Goal: Task Accomplishment & Management: Use online tool/utility

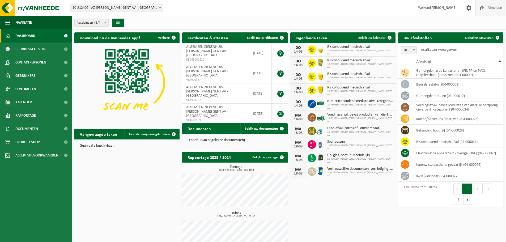
click at [492, 6] on span "Afmelden" at bounding box center [494, 8] width 17 height 16
click at [485, 39] on span "Ophaling aanvragen" at bounding box center [479, 37] width 28 height 3
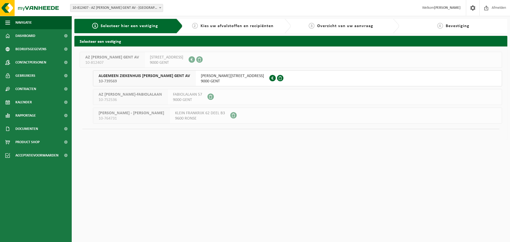
click at [160, 79] on span "10-739569" at bounding box center [144, 81] width 91 height 5
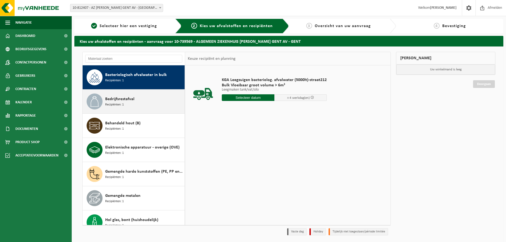
click at [121, 99] on span "Bedrijfsrestafval" at bounding box center [119, 99] width 29 height 6
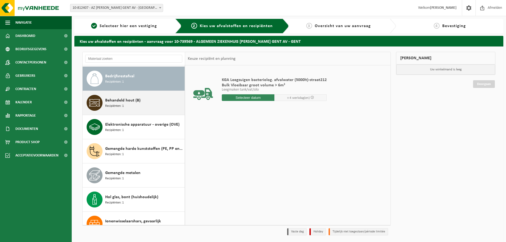
scroll to position [24, 0]
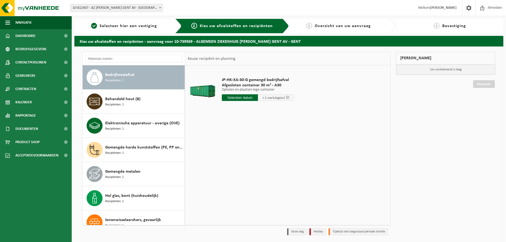
click at [247, 97] on input "text" at bounding box center [240, 97] width 36 height 7
click at [229, 153] on div "18" at bounding box center [226, 153] width 9 height 8
type input "Van 2025-08-18"
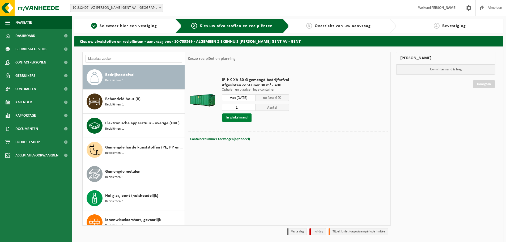
click at [243, 118] on button "In winkelmand" at bounding box center [236, 117] width 29 height 8
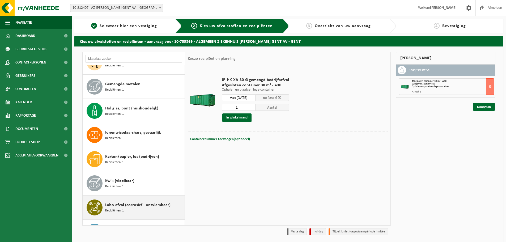
scroll to position [104, 0]
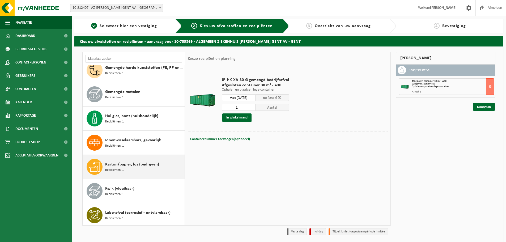
click at [124, 169] on div "Karton/papier, los (bedrijven) Recipiënten: 1" at bounding box center [144, 167] width 78 height 16
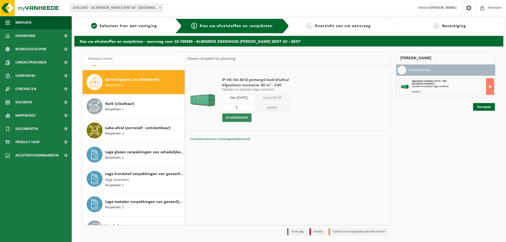
scroll to position [193, 0]
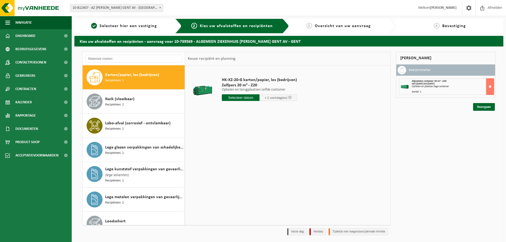
click at [250, 97] on input "text" at bounding box center [241, 97] width 38 height 7
click at [228, 152] on div "18" at bounding box center [226, 153] width 9 height 8
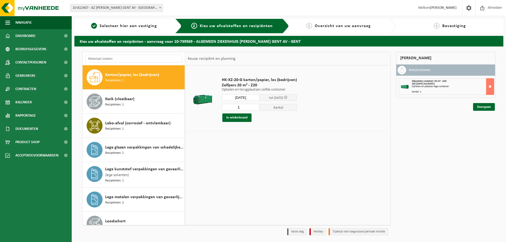
type input "Van 2025-08-18"
click at [236, 116] on button "In winkelmand" at bounding box center [236, 117] width 29 height 8
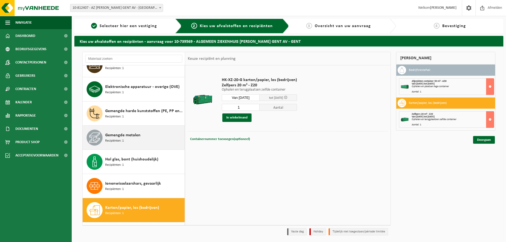
click at [114, 136] on span "Gemengde metalen" at bounding box center [122, 135] width 35 height 6
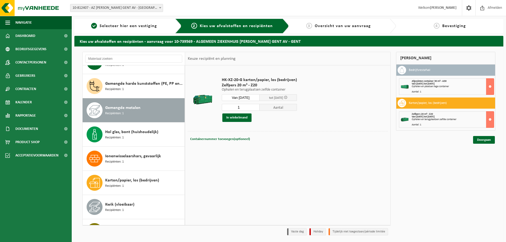
scroll to position [121, 0]
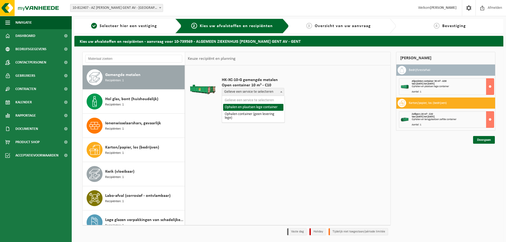
click at [280, 91] on span at bounding box center [281, 91] width 5 height 7
select select "P2PL-VEL-055220_HK-XC-10-GN-00_04-000017_46"
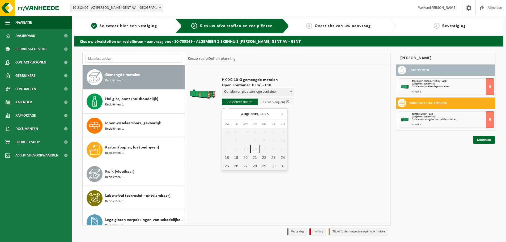
click at [236, 101] on input "text" at bounding box center [240, 102] width 36 height 7
click at [226, 158] on div "18" at bounding box center [226, 157] width 9 height 8
type input "Van 2025-08-18"
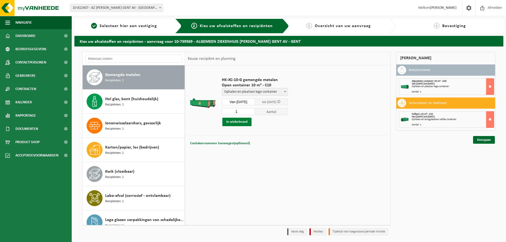
click at [245, 123] on button "In winkelmand" at bounding box center [236, 122] width 29 height 8
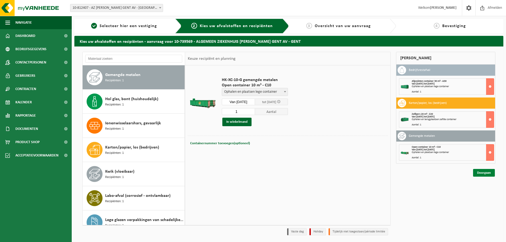
click at [488, 172] on link "Doorgaan" at bounding box center [484, 173] width 22 height 8
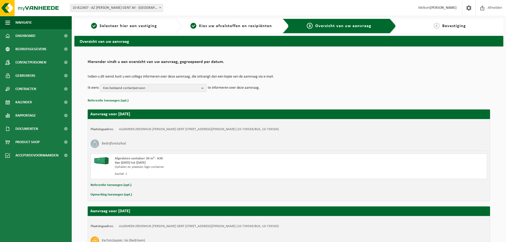
click at [202, 86] on b "button" at bounding box center [203, 87] width 5 height 7
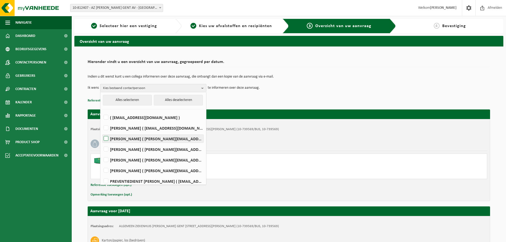
click at [106, 138] on label "Tatjana De Vlieger ( tatjana.devlieger@janpalfijngent.be )" at bounding box center [152, 139] width 101 height 8
click at [102, 132] on input "Tatjana De Vlieger ( tatjana.devlieger@janpalfijngent.be )" at bounding box center [101, 132] width 0 height 0
checkbox input "true"
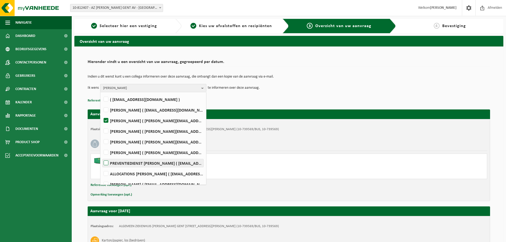
scroll to position [27, 0]
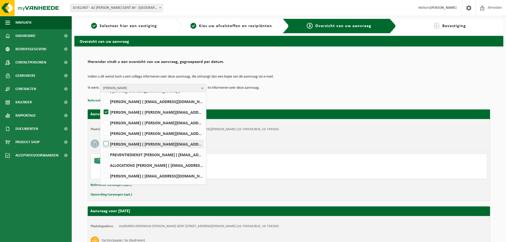
click at [107, 144] on label "Claudia Hoste ( claudia.hoste@janpalfijngent.be )" at bounding box center [152, 144] width 101 height 8
click at [102, 137] on input "Claudia Hoste ( claudia.hoste@janpalfijngent.be )" at bounding box center [101, 137] width 0 height 0
checkbox input "true"
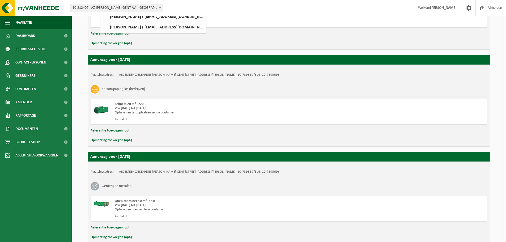
scroll to position [180, 0]
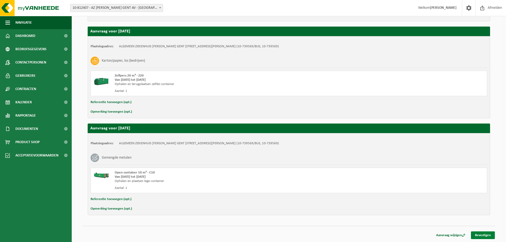
click at [480, 236] on link "Bevestigen" at bounding box center [483, 235] width 24 height 8
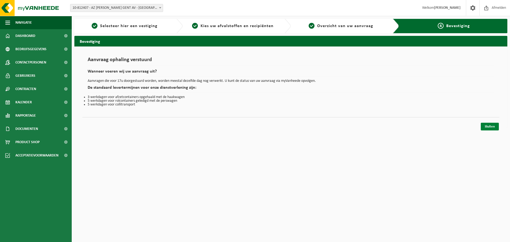
click at [490, 125] on link "Sluiten" at bounding box center [490, 127] width 18 height 8
